Goal: Task Accomplishment & Management: Manage account settings

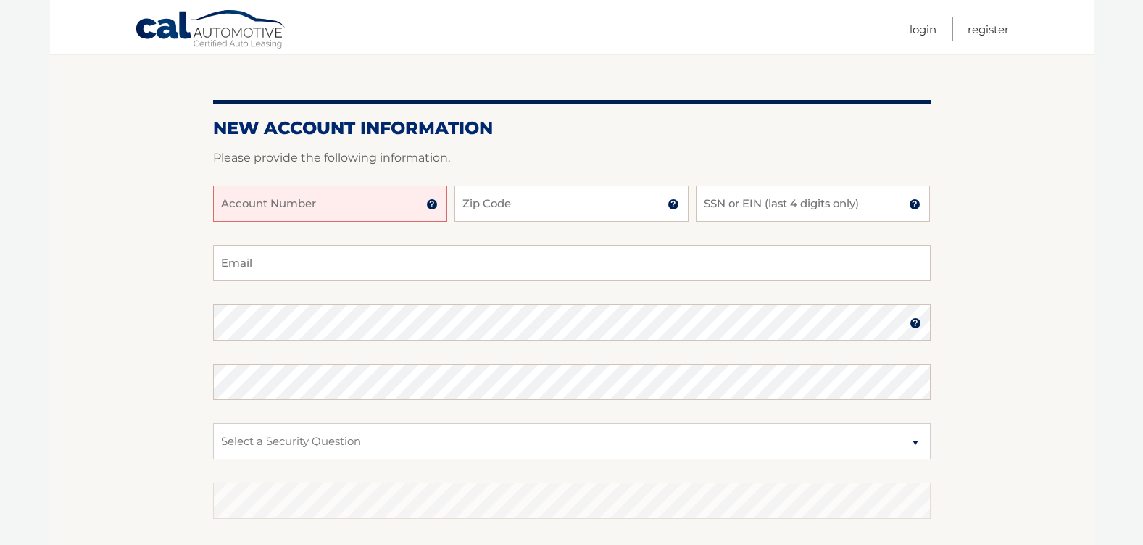
scroll to position [145, 0]
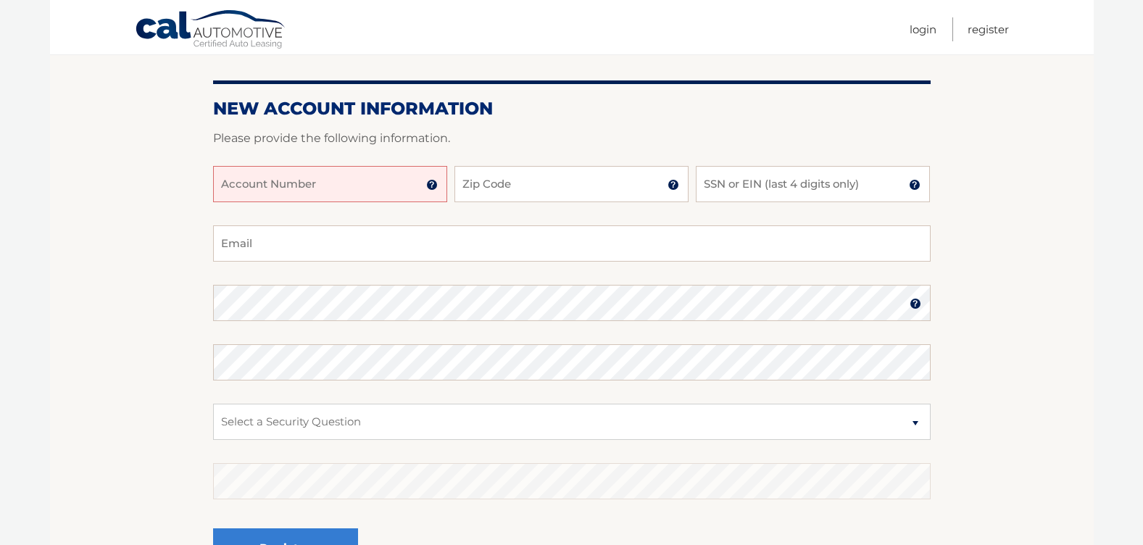
click at [289, 174] on input "Account Number" at bounding box center [330, 184] width 234 height 36
type input "44455993393"
click at [552, 188] on input "Zip Code" at bounding box center [572, 184] width 234 height 36
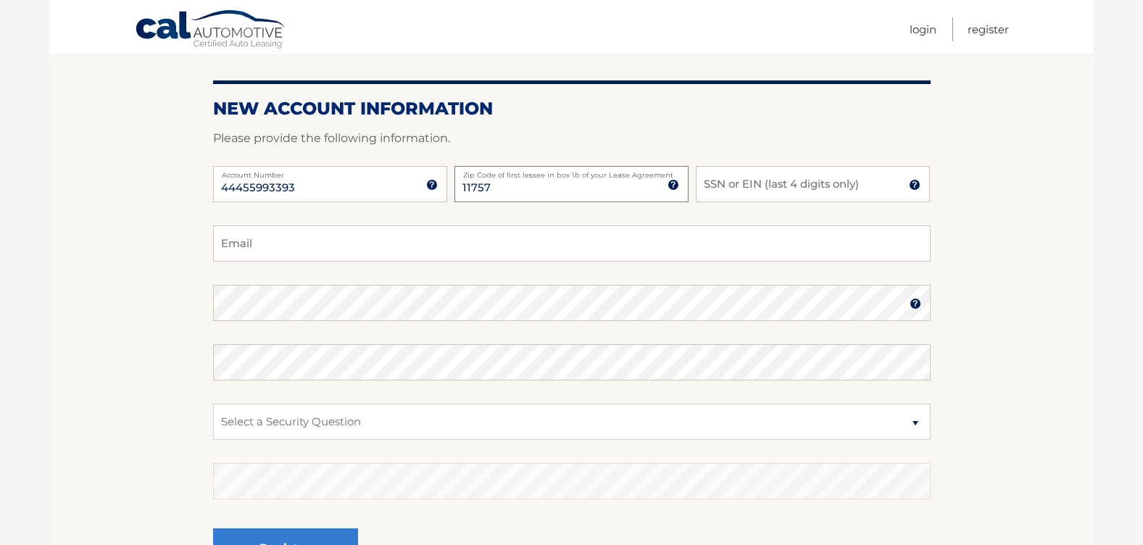
type input "11757"
click at [760, 183] on input "SSN or EIN (last 4 digits only)" at bounding box center [813, 184] width 234 height 36
type input "8058"
click at [275, 244] on input "Email" at bounding box center [572, 243] width 718 height 36
type input "mariapetrillo@hotmail.com"
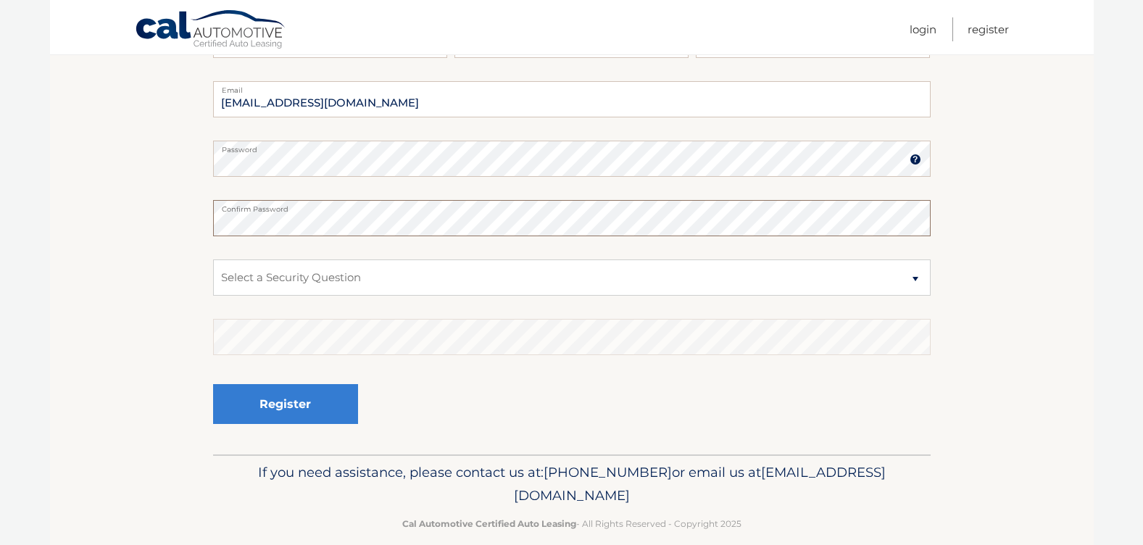
scroll to position [290, 0]
click at [313, 270] on select "Select a Security Question What was the name of your elementary school? What is…" at bounding box center [572, 277] width 718 height 36
select select "4"
click at [213, 259] on select "Select a Security Question What was the name of your elementary school? What is…" at bounding box center [572, 277] width 718 height 36
click at [302, 275] on select "Select a Security Question What was the name of your elementary school? What is…" at bounding box center [572, 277] width 718 height 36
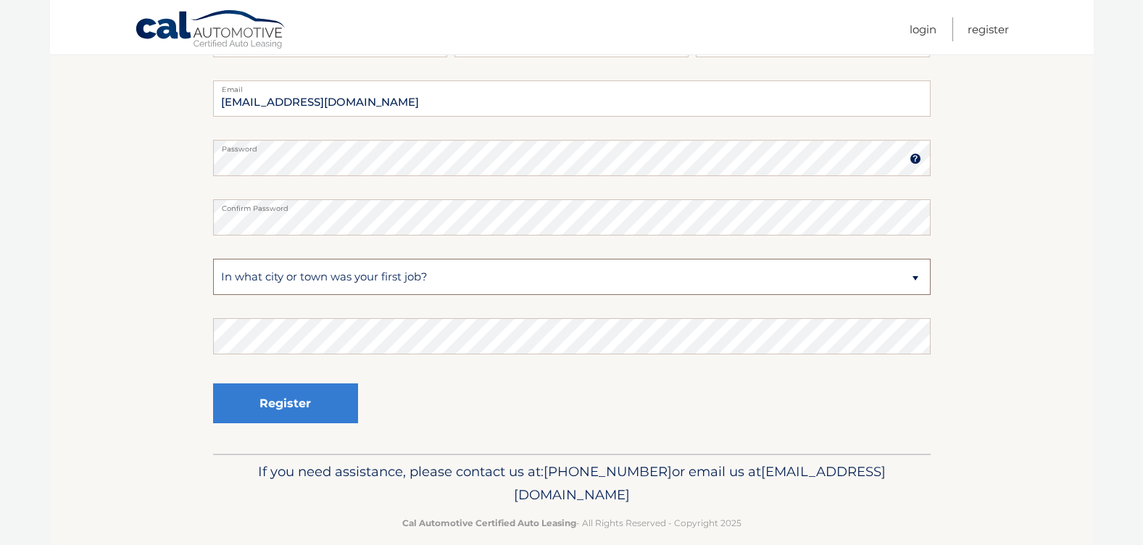
click at [302, 275] on select "Select a Security Question What was the name of your elementary school? What is…" at bounding box center [572, 277] width 718 height 36
click at [278, 403] on button "Register" at bounding box center [285, 403] width 145 height 40
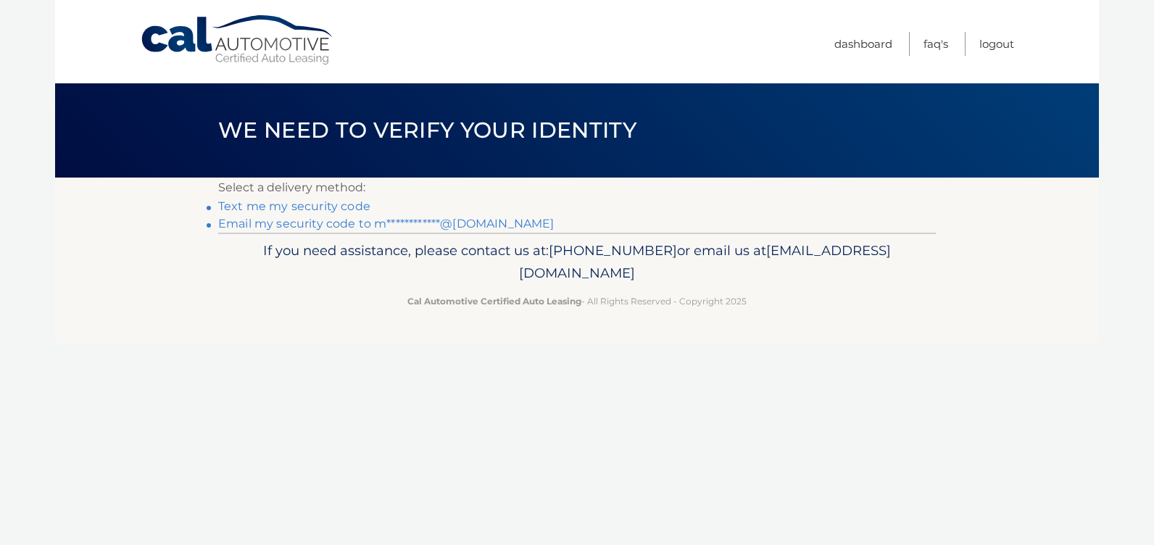
click at [310, 204] on link "Text me my security code" at bounding box center [294, 206] width 152 height 14
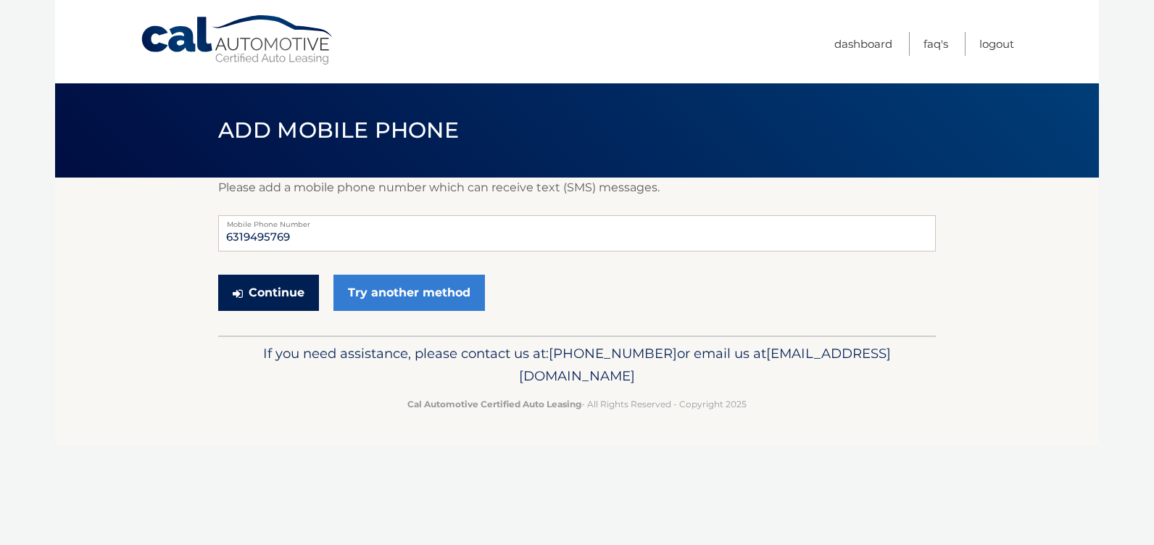
click at [271, 292] on button "Continue" at bounding box center [268, 293] width 101 height 36
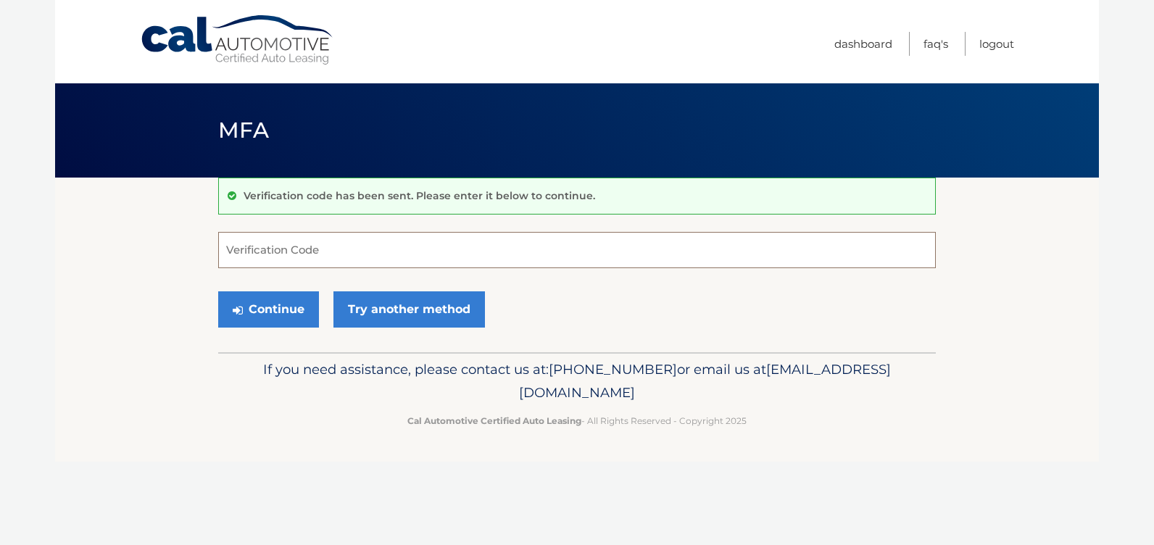
click at [299, 252] on input "Verification Code" at bounding box center [577, 250] width 718 height 36
type input "888780"
click at [256, 312] on button "Continue" at bounding box center [268, 309] width 101 height 36
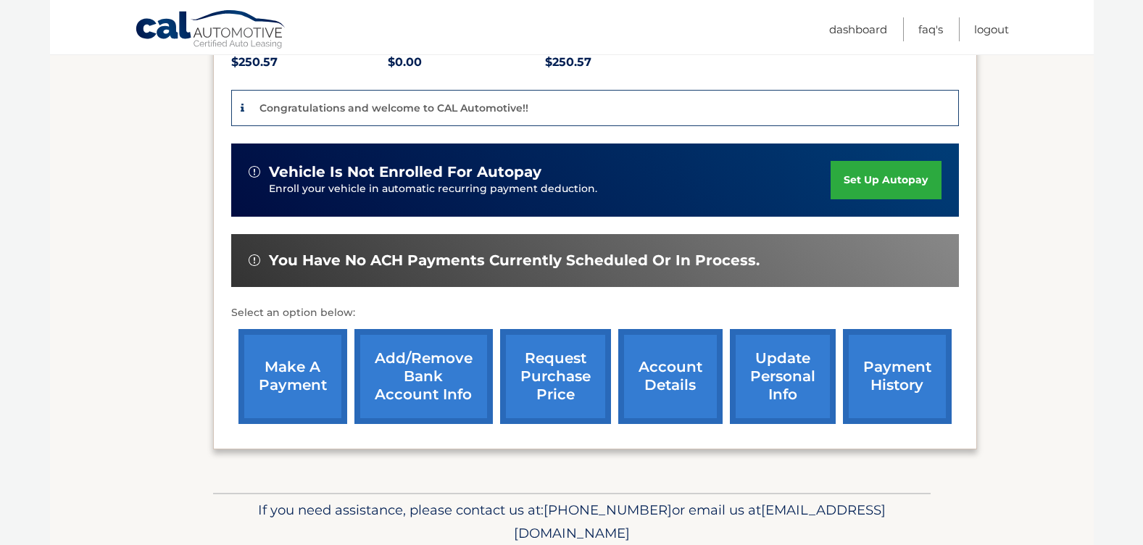
scroll to position [362, 0]
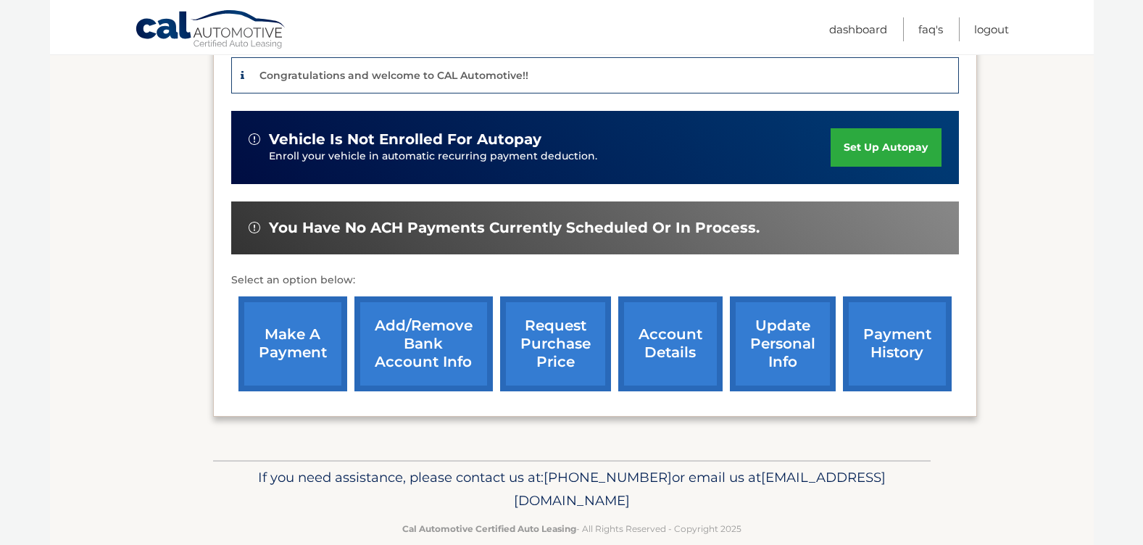
click at [428, 340] on link "Add/Remove bank account info" at bounding box center [424, 344] width 138 height 95
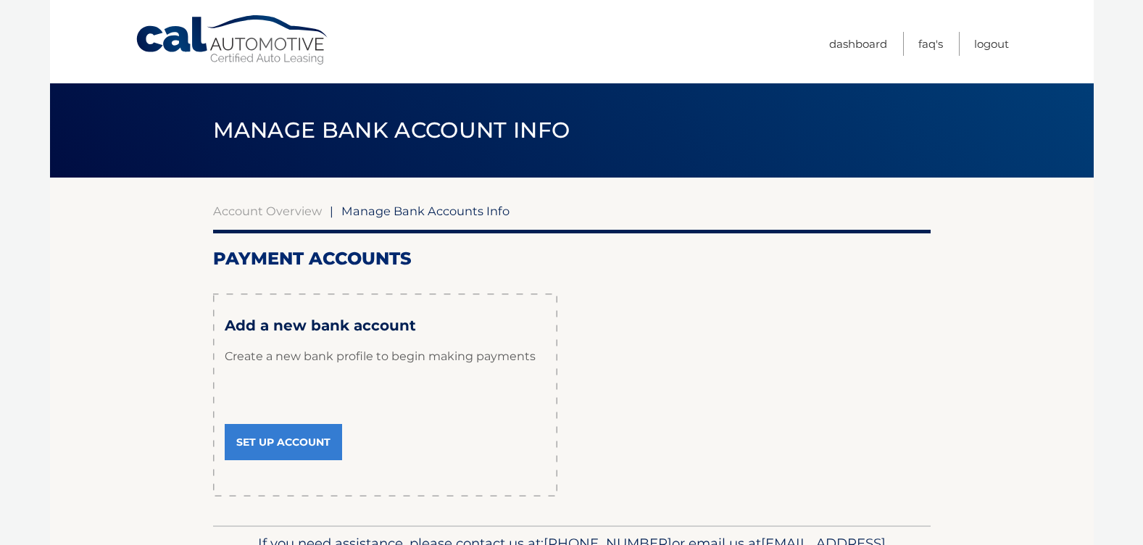
click at [286, 440] on link "Set Up Account" at bounding box center [283, 442] width 117 height 36
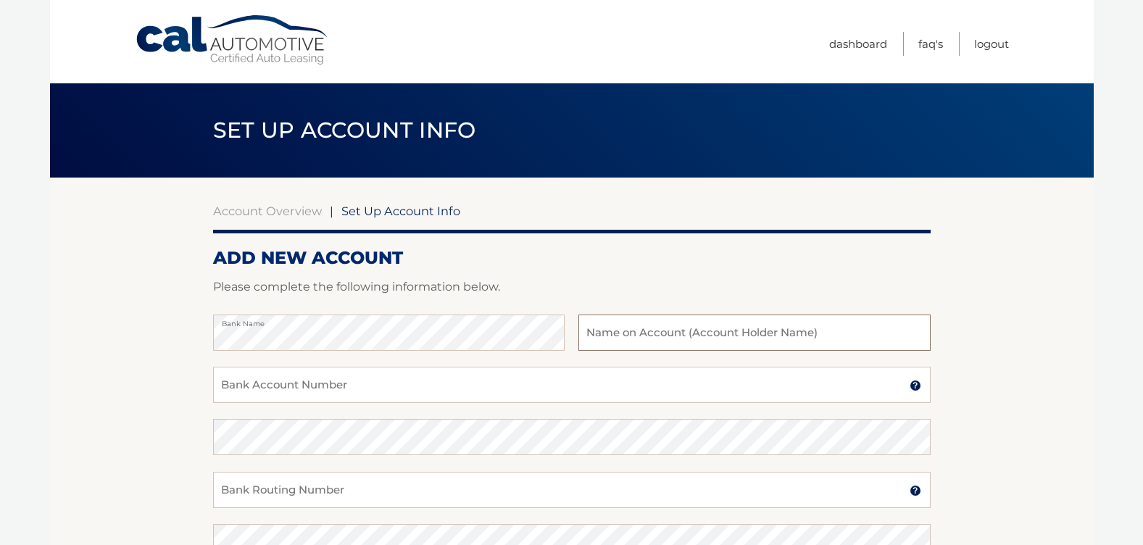
click at [633, 331] on input "text" at bounding box center [755, 333] width 352 height 36
click at [647, 331] on input "text" at bounding box center [755, 333] width 352 height 36
type input "stanley petrillo"
click at [394, 383] on input "Bank Account Number" at bounding box center [572, 385] width 718 height 36
type input "910859500"
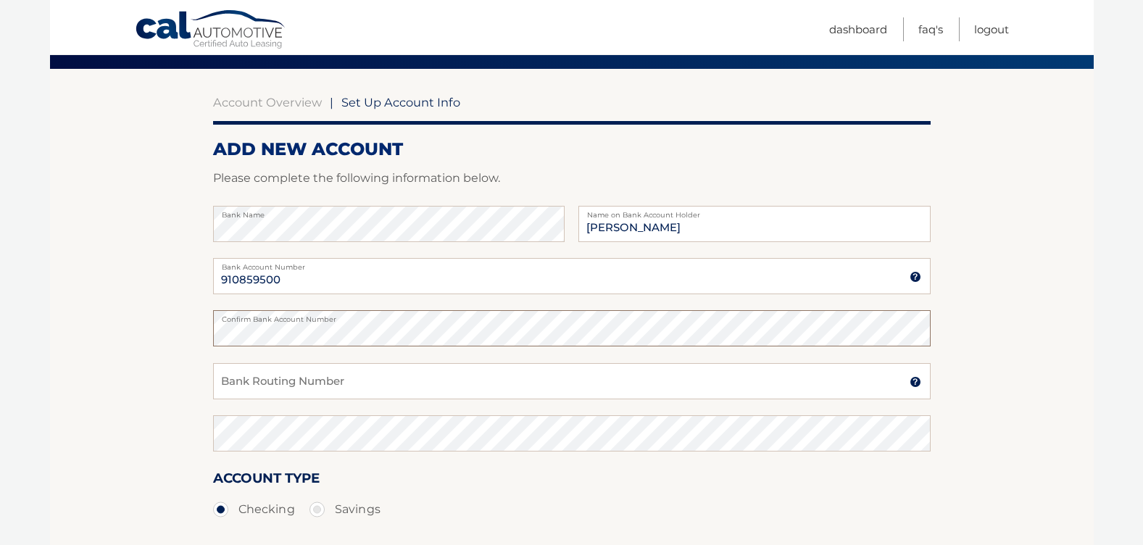
scroll to position [145, 0]
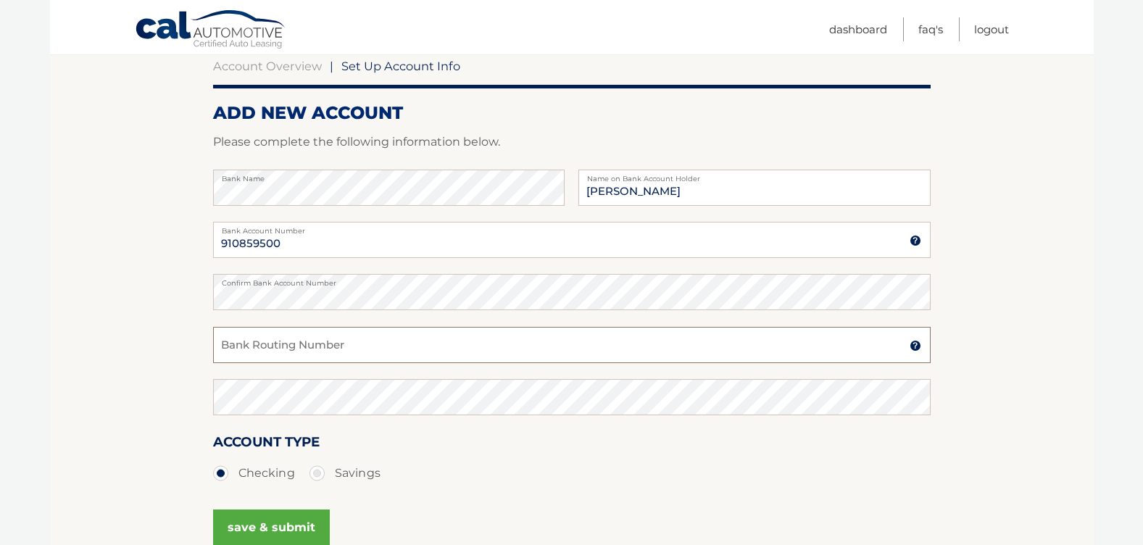
click at [300, 344] on input "Bank Routing Number" at bounding box center [572, 345] width 718 height 36
type input "021000021"
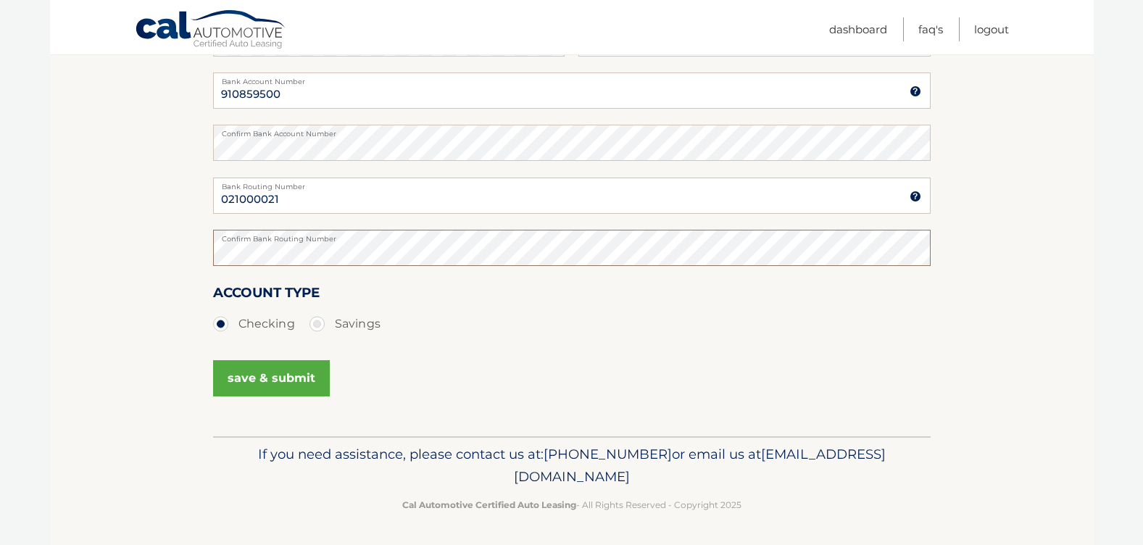
scroll to position [296, 0]
click at [273, 373] on button "save & submit" at bounding box center [271, 377] width 117 height 36
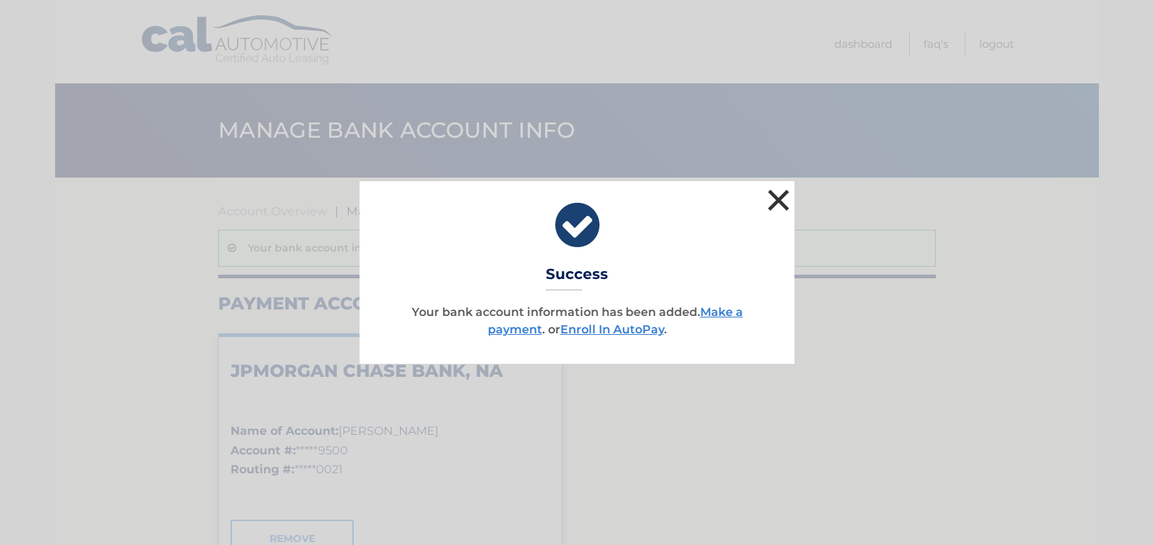
click at [775, 198] on button "×" at bounding box center [778, 200] width 29 height 29
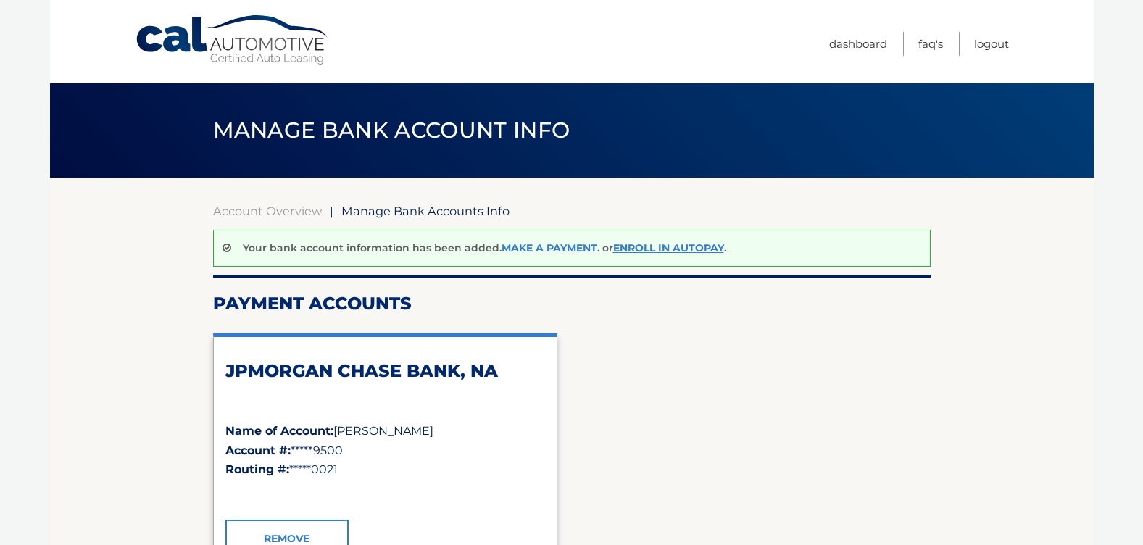
click at [522, 246] on link "Make a payment" at bounding box center [550, 247] width 96 height 13
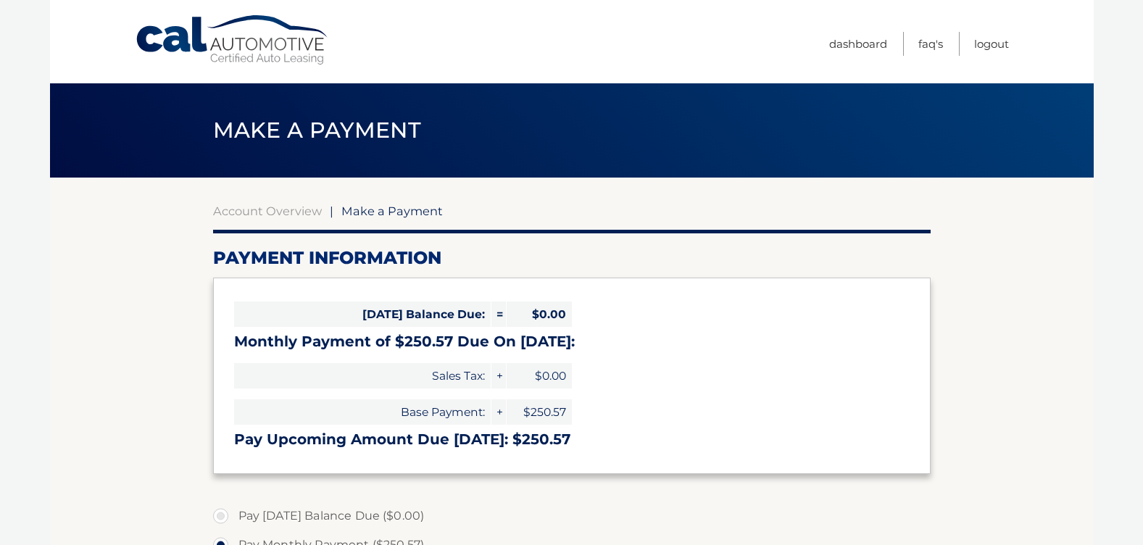
select select "YTVlYjEzZjItYzIwYi00YWM0LWE2NzMtNjEyN2RjN2I3ZTU0"
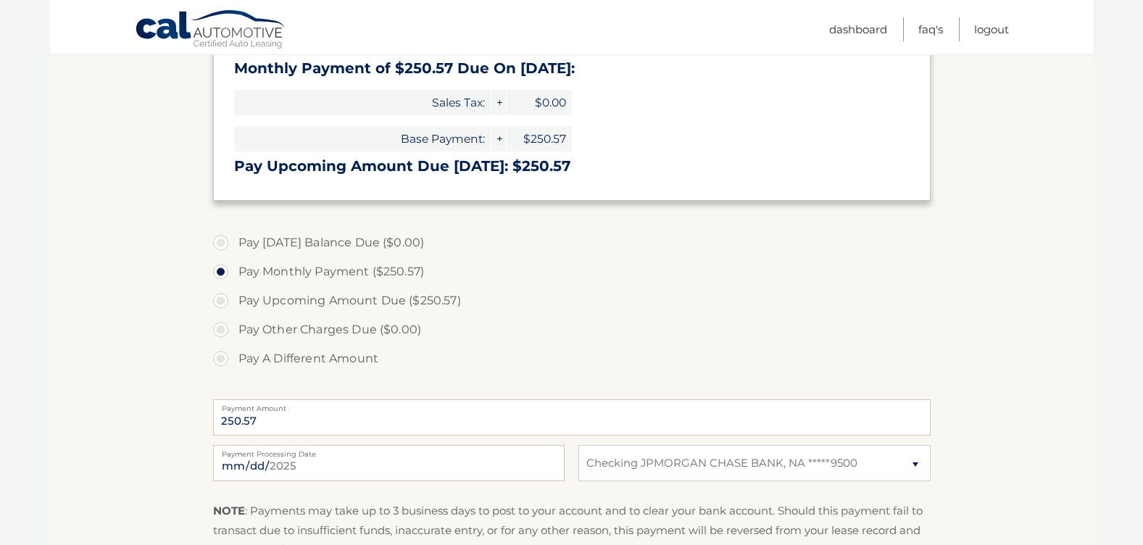
scroll to position [362, 0]
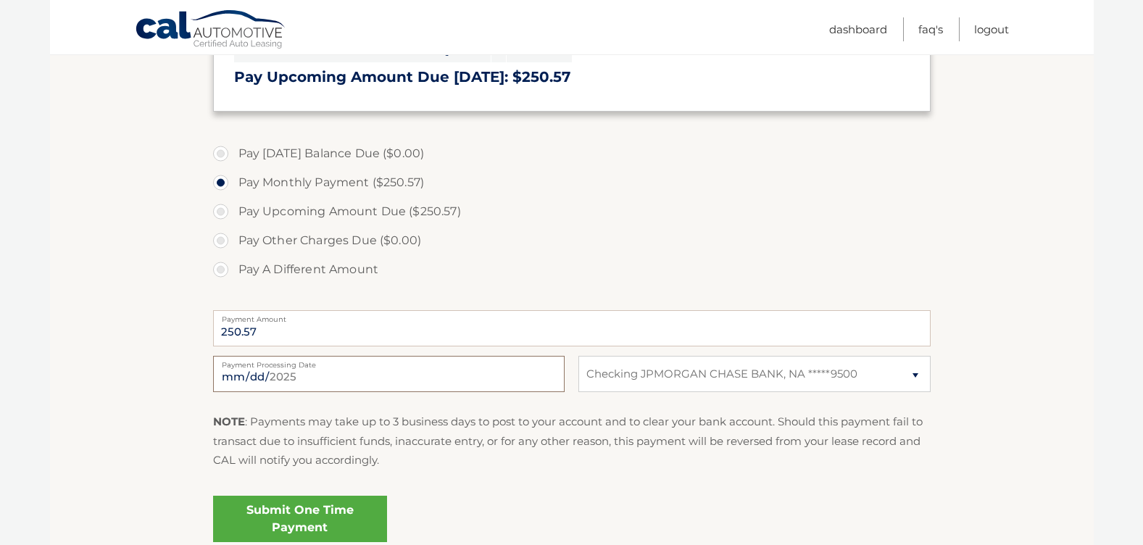
click at [324, 379] on input "2025-08-23" at bounding box center [389, 374] width 352 height 36
type input "2025-09-11"
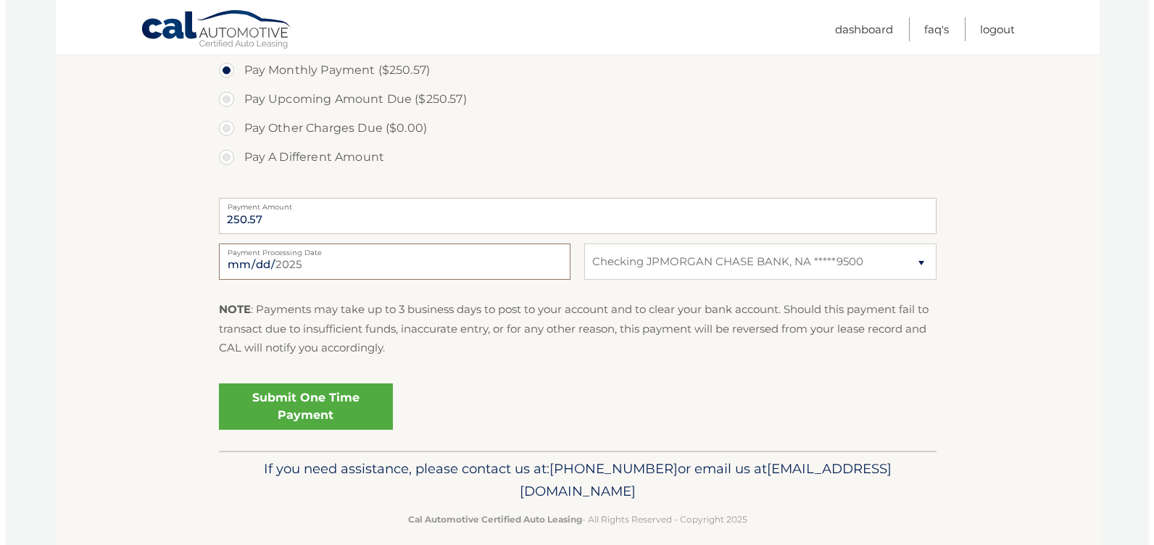
scroll to position [491, 0]
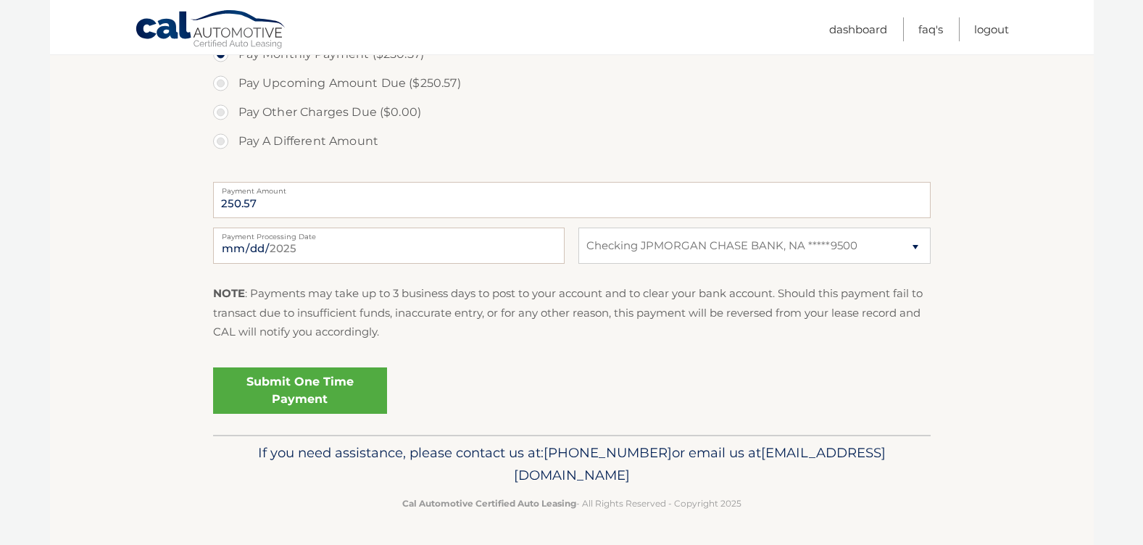
click at [289, 379] on link "Submit One Time Payment" at bounding box center [300, 391] width 174 height 46
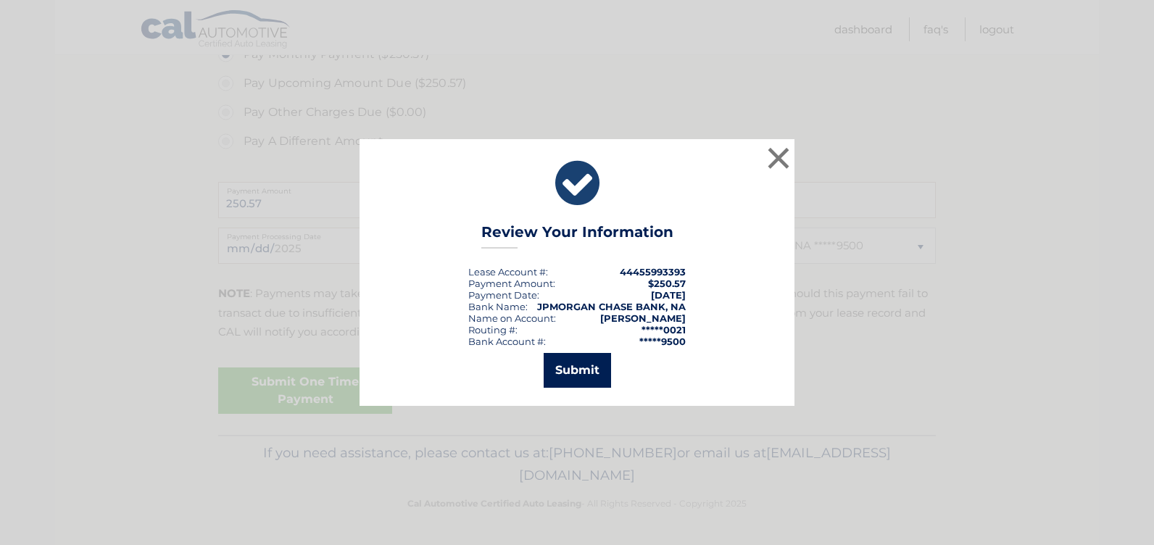
click at [581, 371] on button "Submit" at bounding box center [577, 370] width 67 height 35
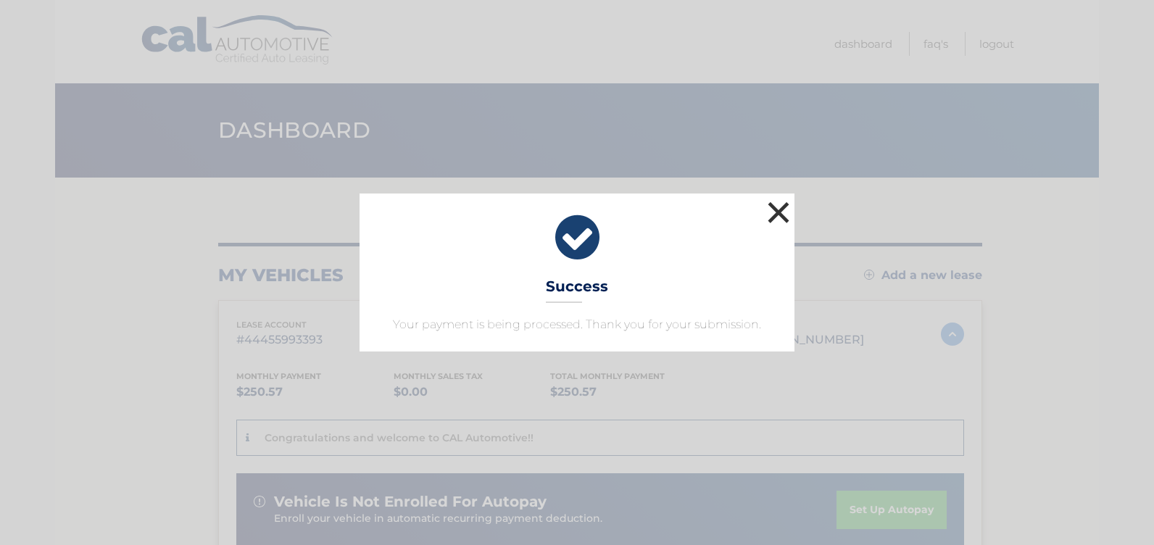
click at [779, 209] on button "×" at bounding box center [778, 212] width 29 height 29
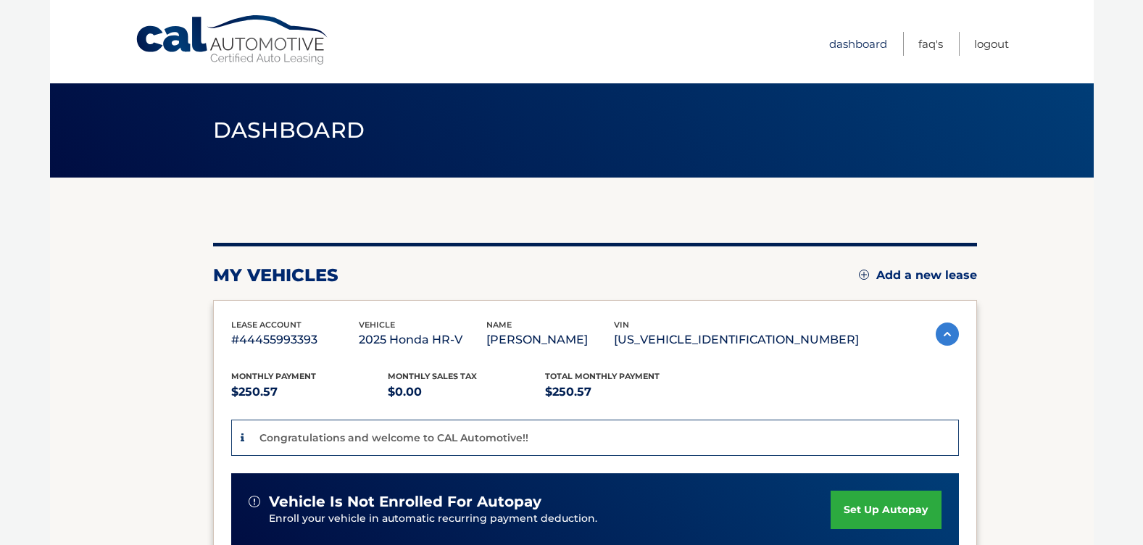
click at [857, 42] on link "Dashboard" at bounding box center [858, 44] width 58 height 24
click at [990, 42] on link "Logout" at bounding box center [991, 44] width 35 height 24
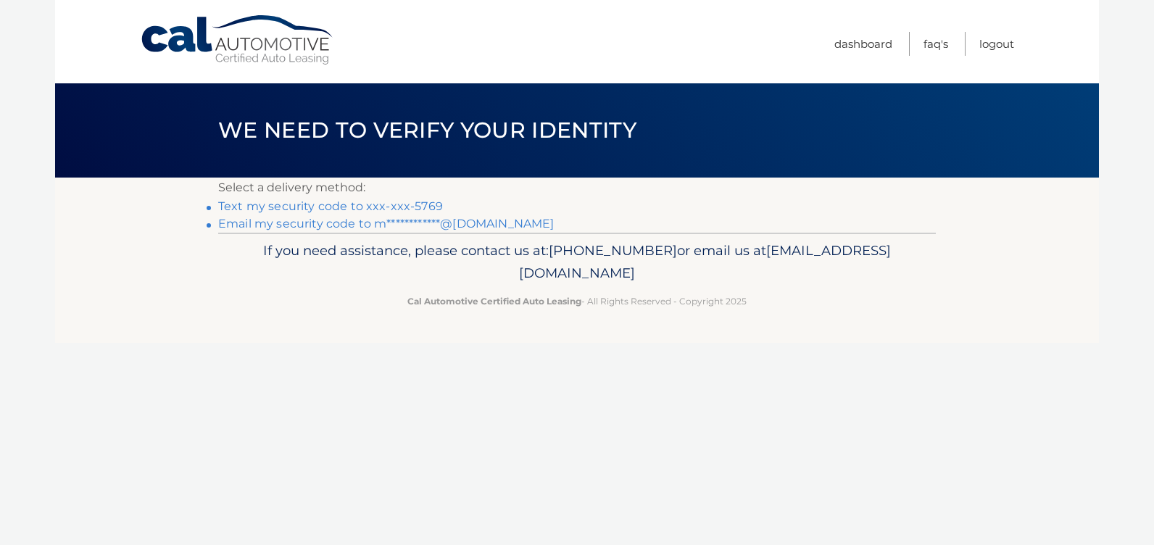
click at [335, 206] on link "Text my security code to xxx-xxx-5769" at bounding box center [330, 206] width 225 height 14
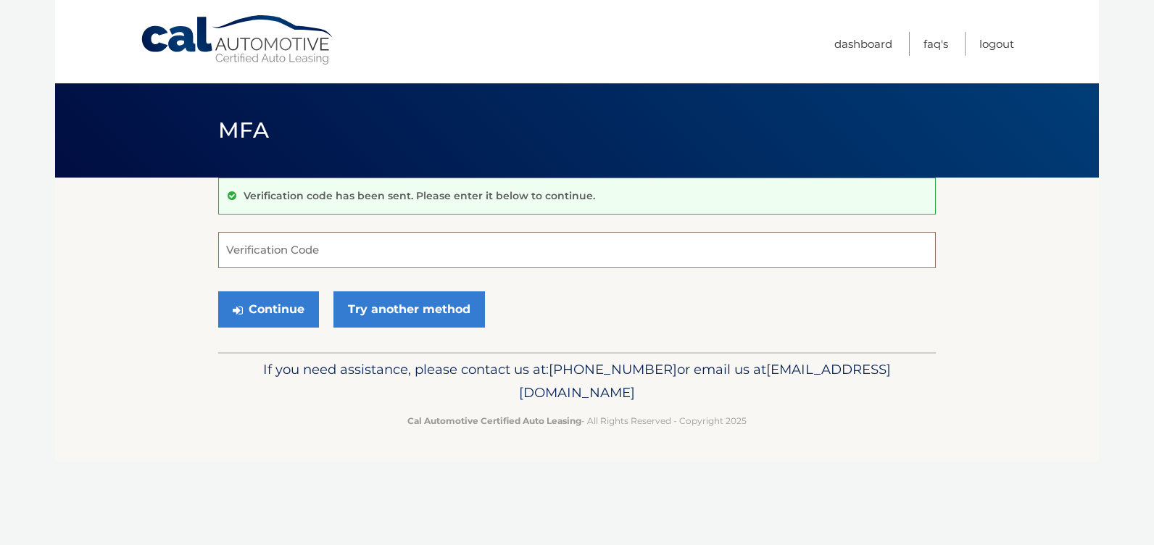
click at [337, 249] on input "Verification Code" at bounding box center [577, 250] width 718 height 36
type input "660062"
click at [268, 310] on button "Continue" at bounding box center [268, 309] width 101 height 36
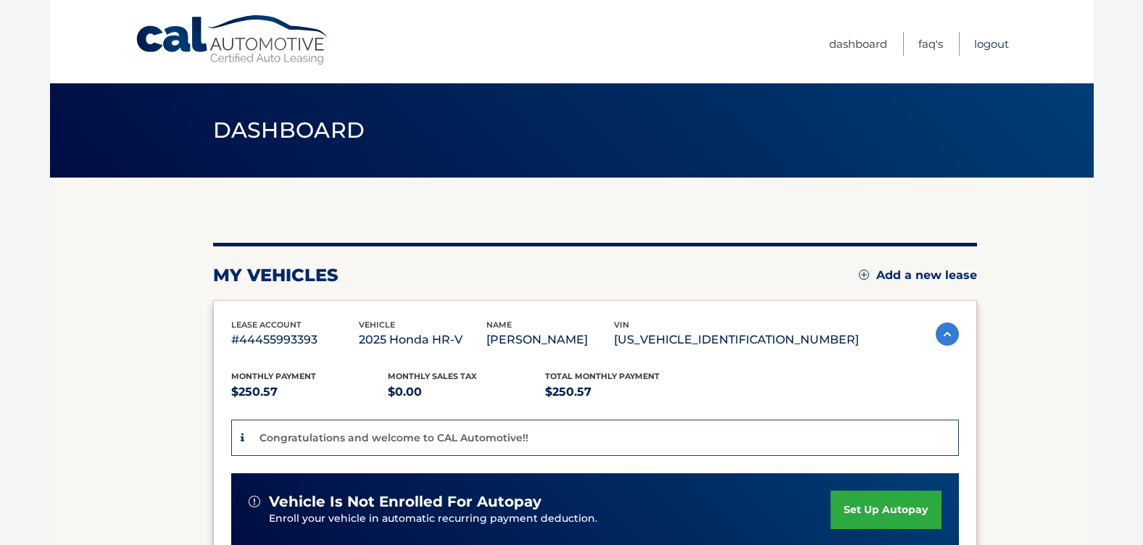
click at [990, 43] on link "Logout" at bounding box center [991, 44] width 35 height 24
